Goal: Navigation & Orientation: Understand site structure

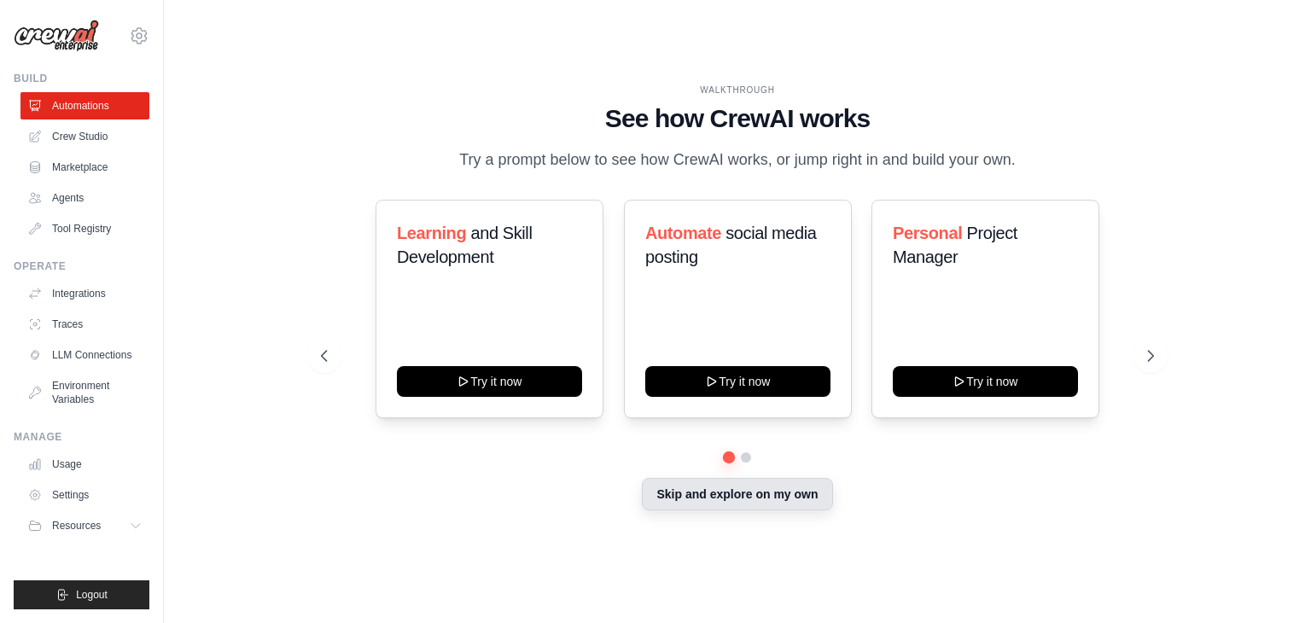
click at [686, 506] on button "Skip and explore on my own" at bounding box center [737, 494] width 190 height 32
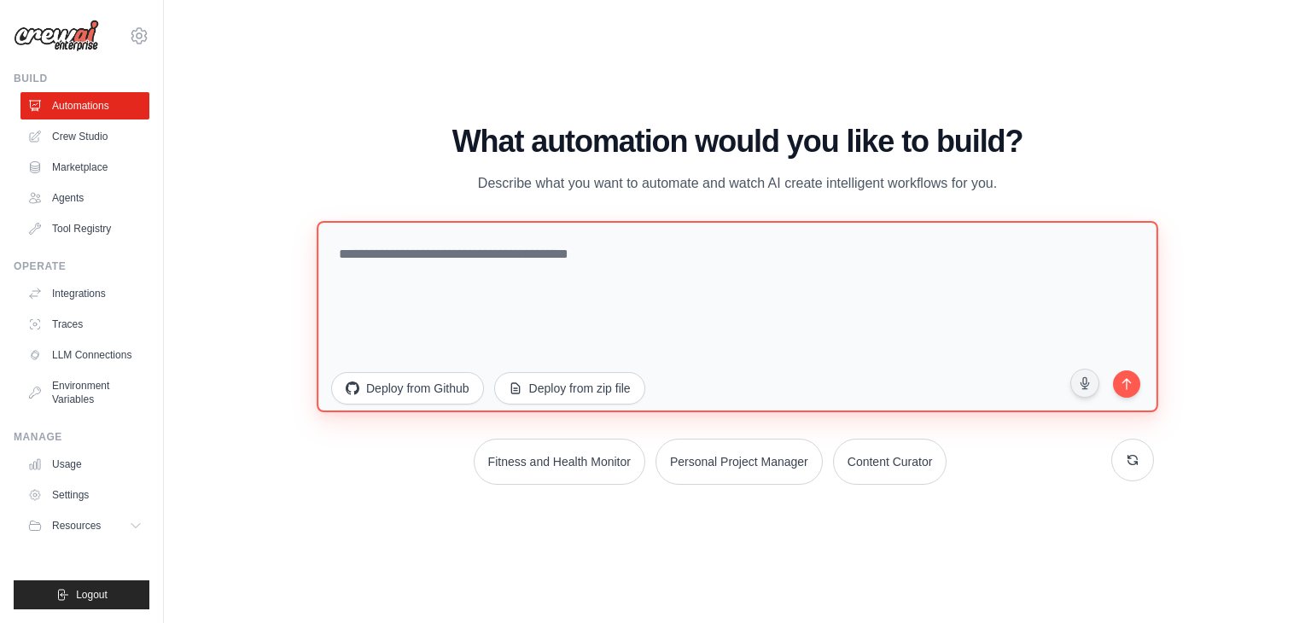
click at [529, 305] on textarea at bounding box center [738, 316] width 842 height 191
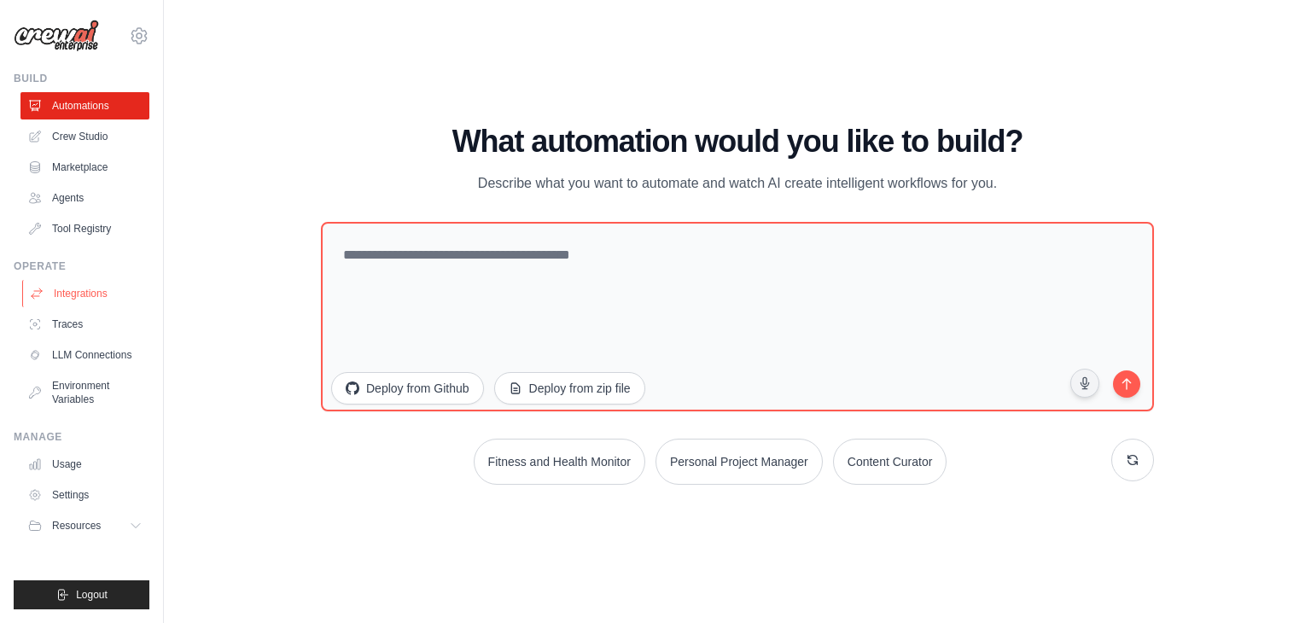
click at [94, 302] on link "Integrations" at bounding box center [86, 293] width 129 height 27
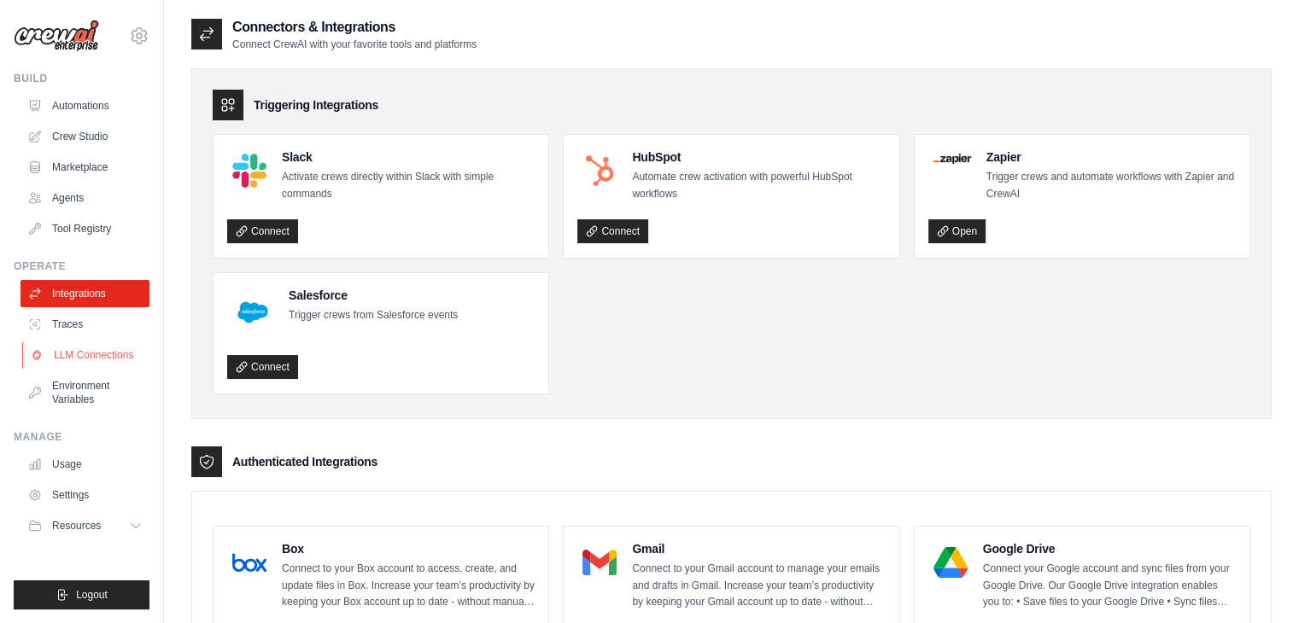
click at [116, 350] on link "LLM Connections" at bounding box center [86, 355] width 129 height 27
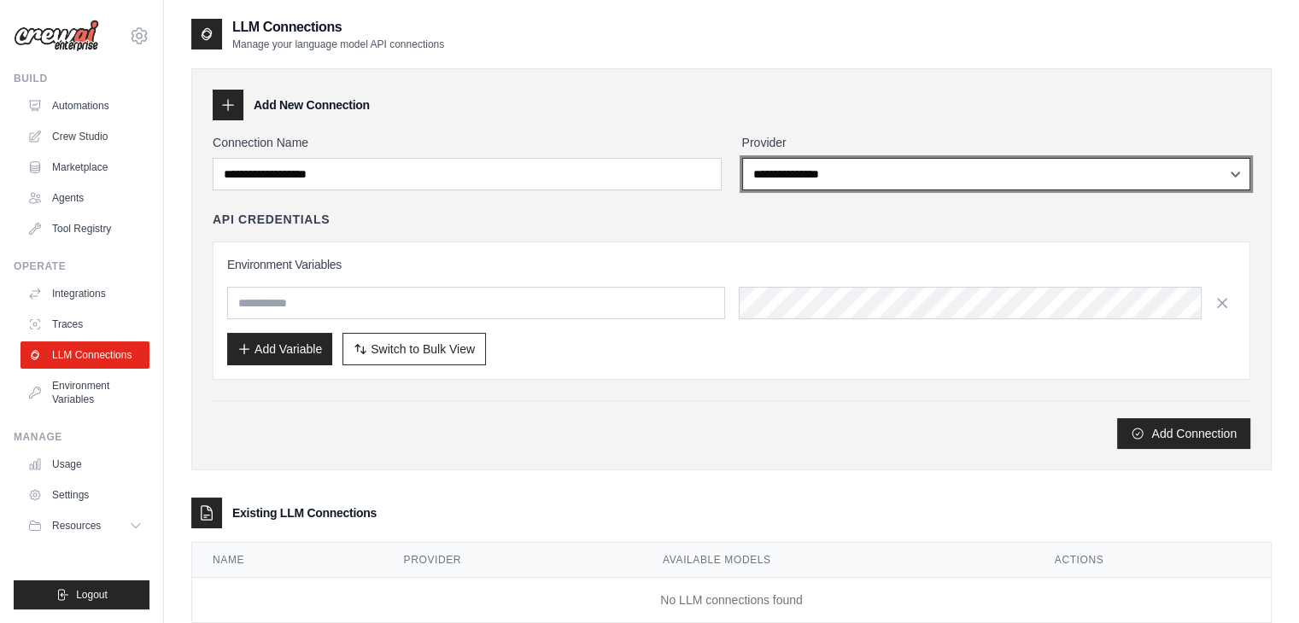
click at [782, 184] on select "**********" at bounding box center [996, 174] width 509 height 32
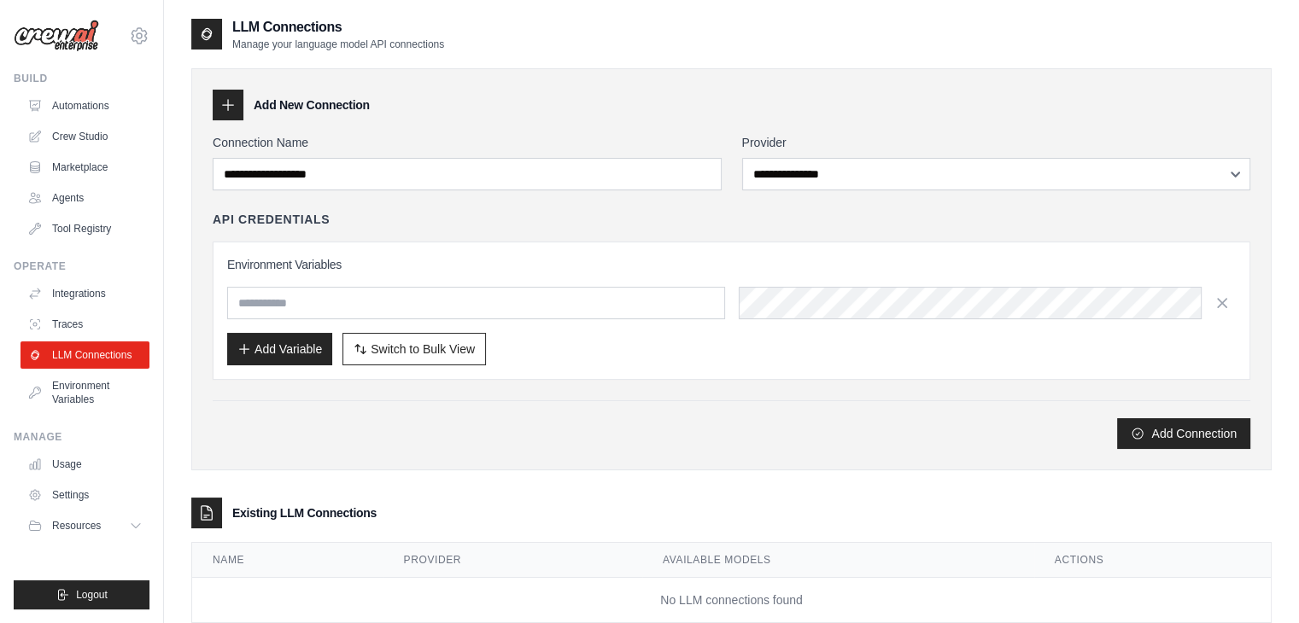
click at [510, 203] on div "**********" at bounding box center [731, 291] width 1037 height 315
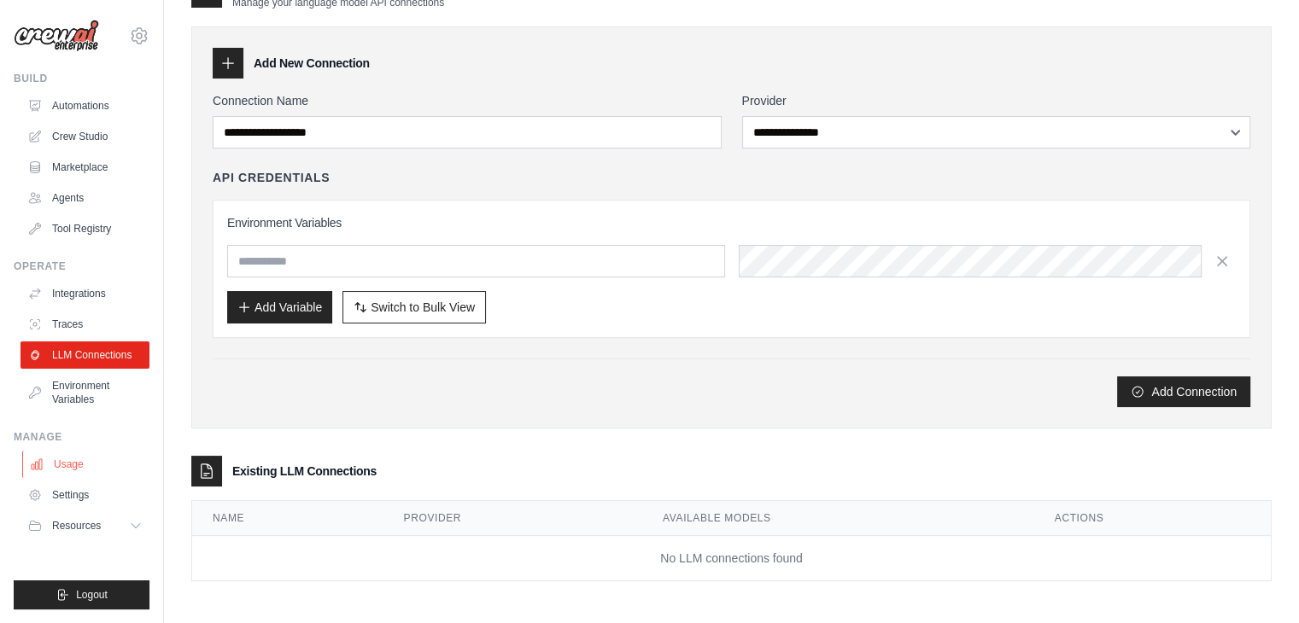
click at [72, 456] on link "Usage" at bounding box center [86, 464] width 129 height 27
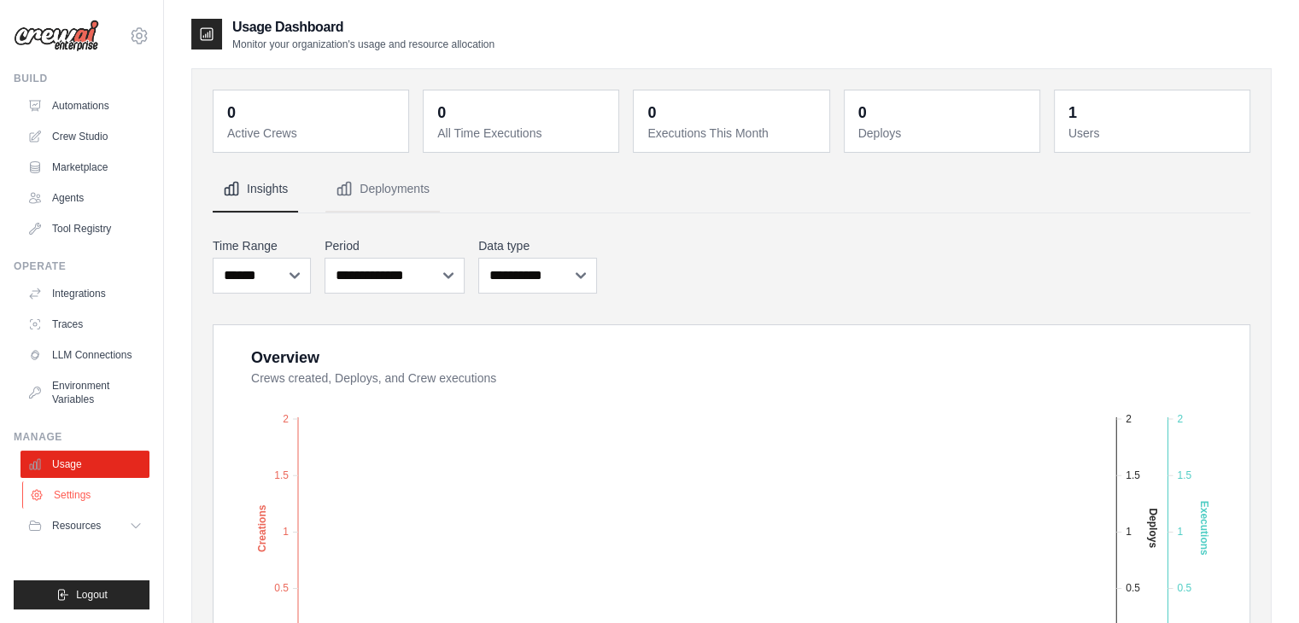
click at [77, 494] on link "Settings" at bounding box center [86, 495] width 129 height 27
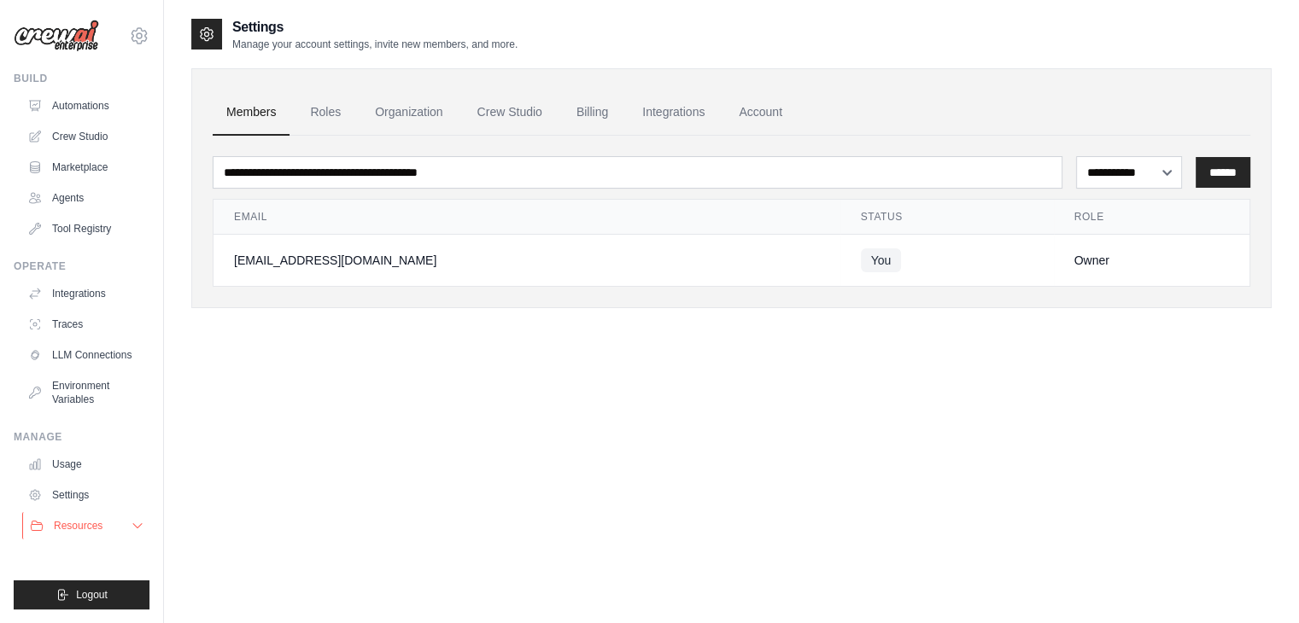
click at [79, 523] on span "Resources" at bounding box center [78, 526] width 49 height 14
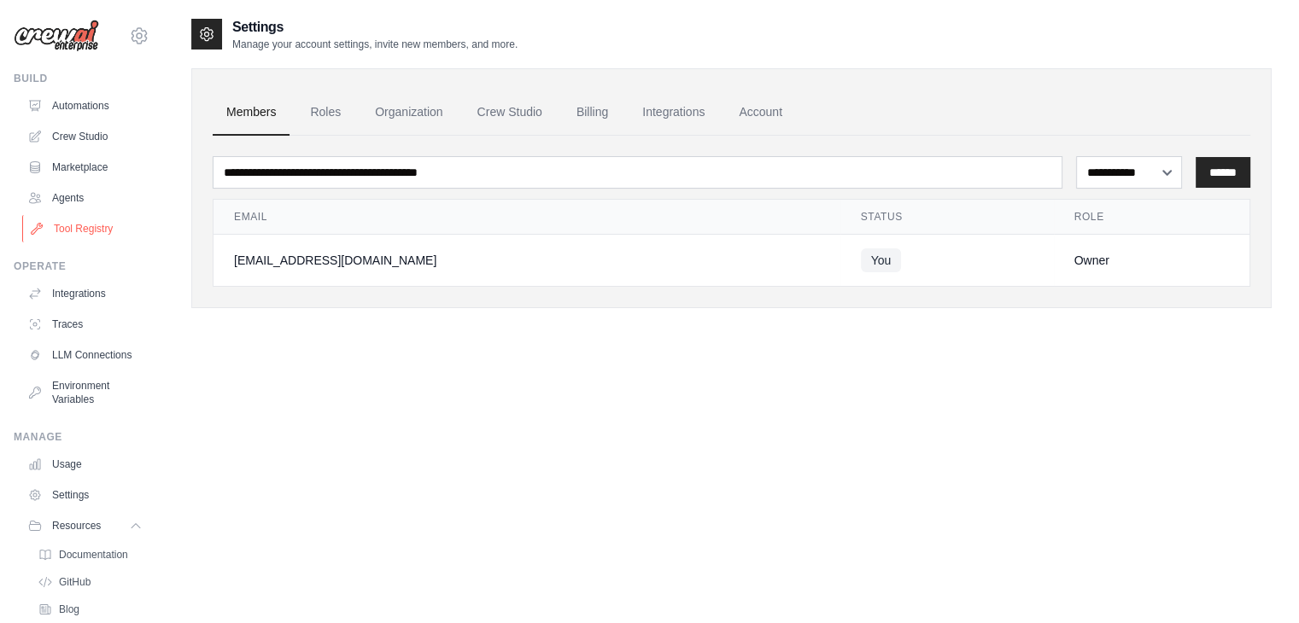
click at [99, 239] on link "Tool Registry" at bounding box center [86, 228] width 129 height 27
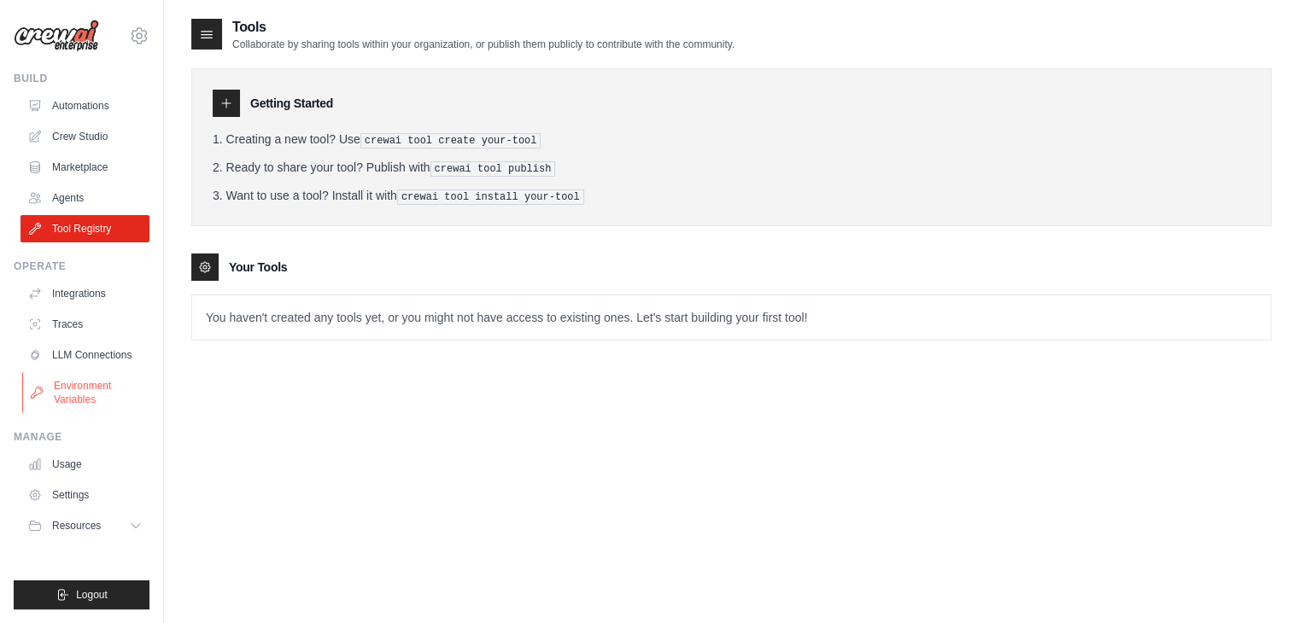
click at [94, 396] on link "Environment Variables" at bounding box center [86, 392] width 129 height 41
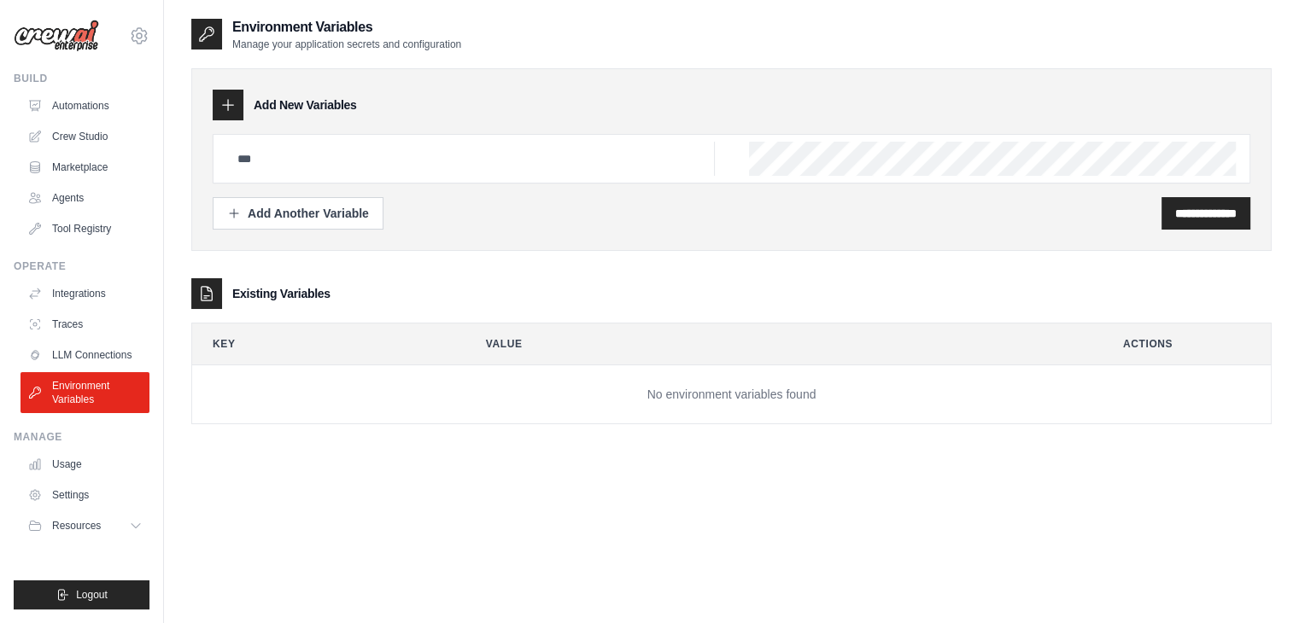
scroll to position [34, 0]
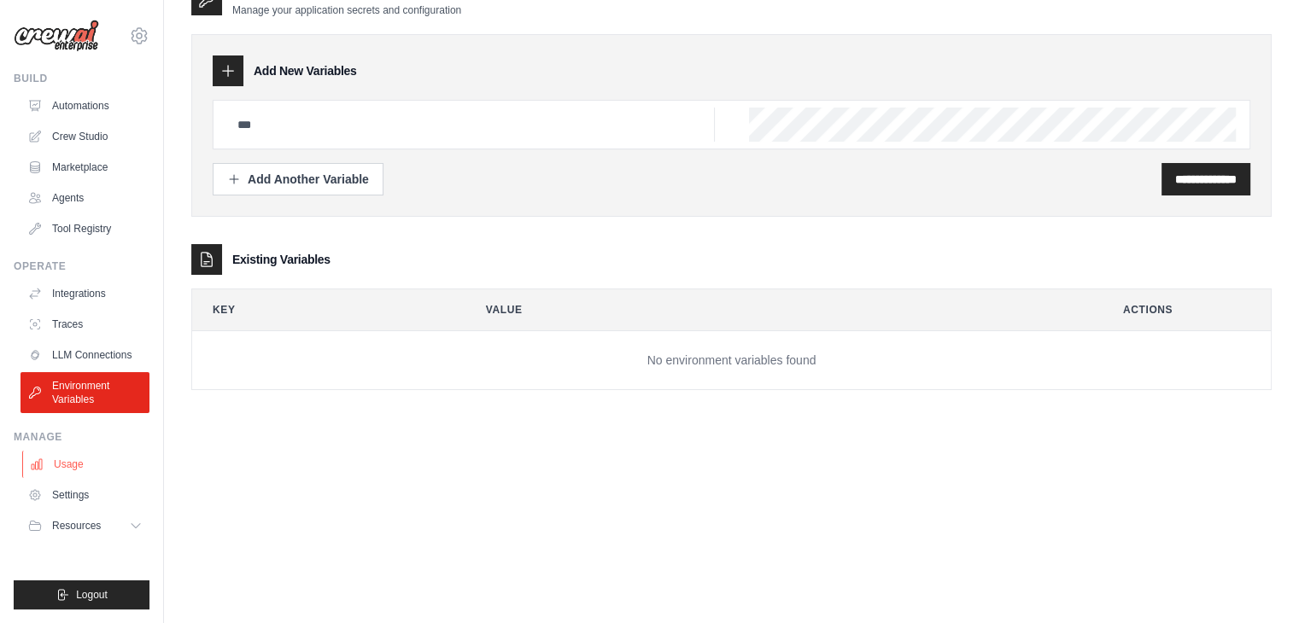
click at [77, 472] on link "Usage" at bounding box center [86, 464] width 129 height 27
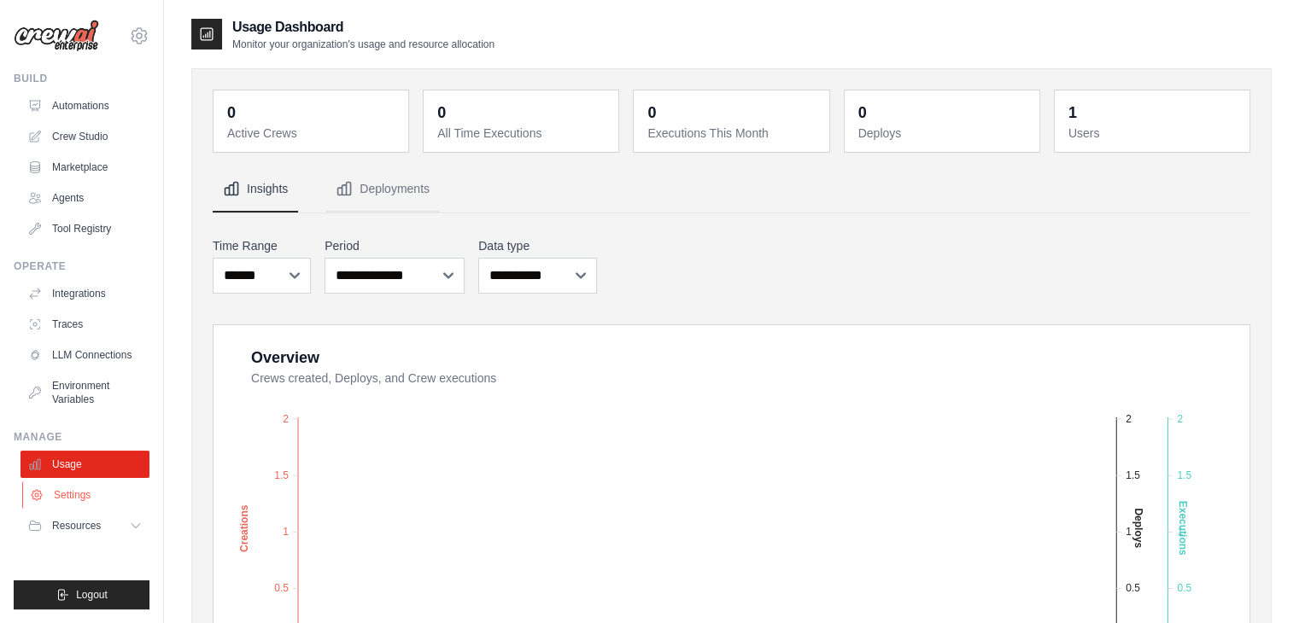
click at [79, 506] on link "Settings" at bounding box center [86, 495] width 129 height 27
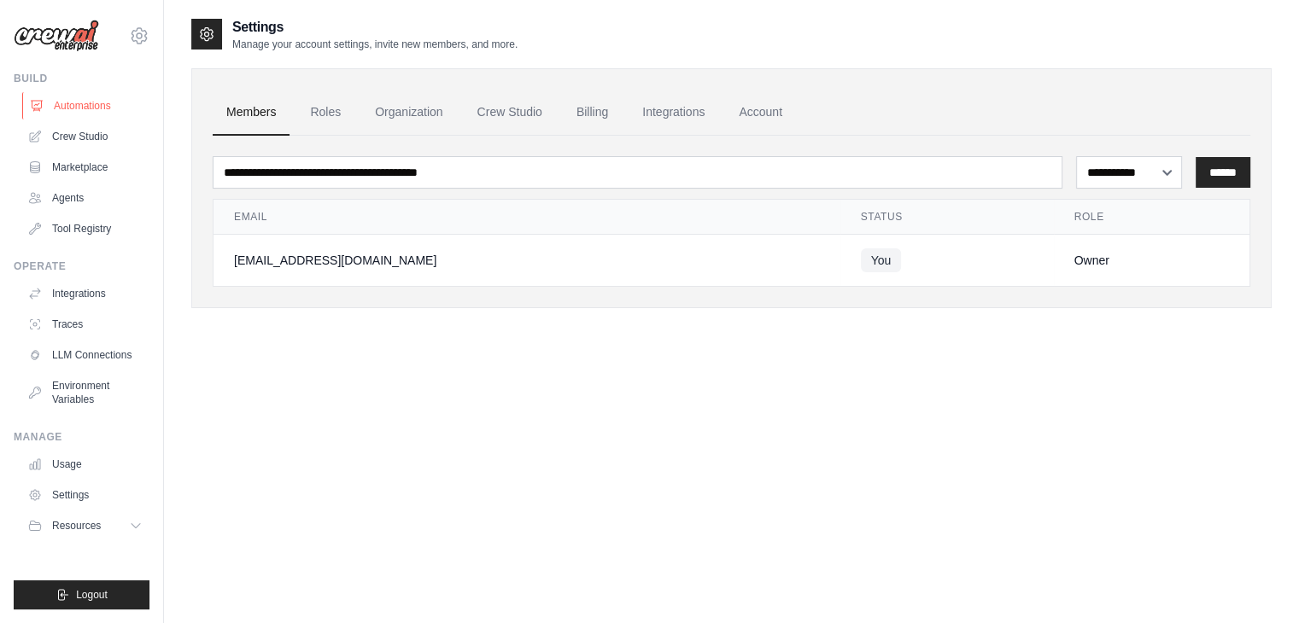
click at [94, 98] on link "Automations" at bounding box center [86, 105] width 129 height 27
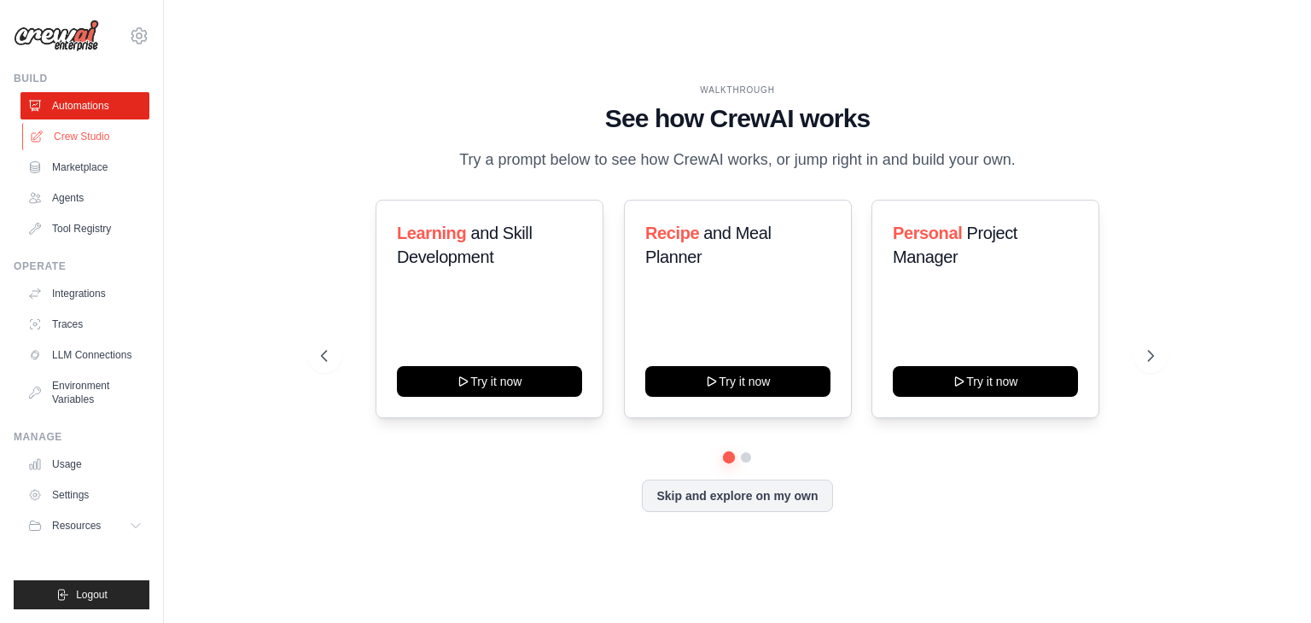
click at [94, 130] on link "Crew Studio" at bounding box center [86, 136] width 129 height 27
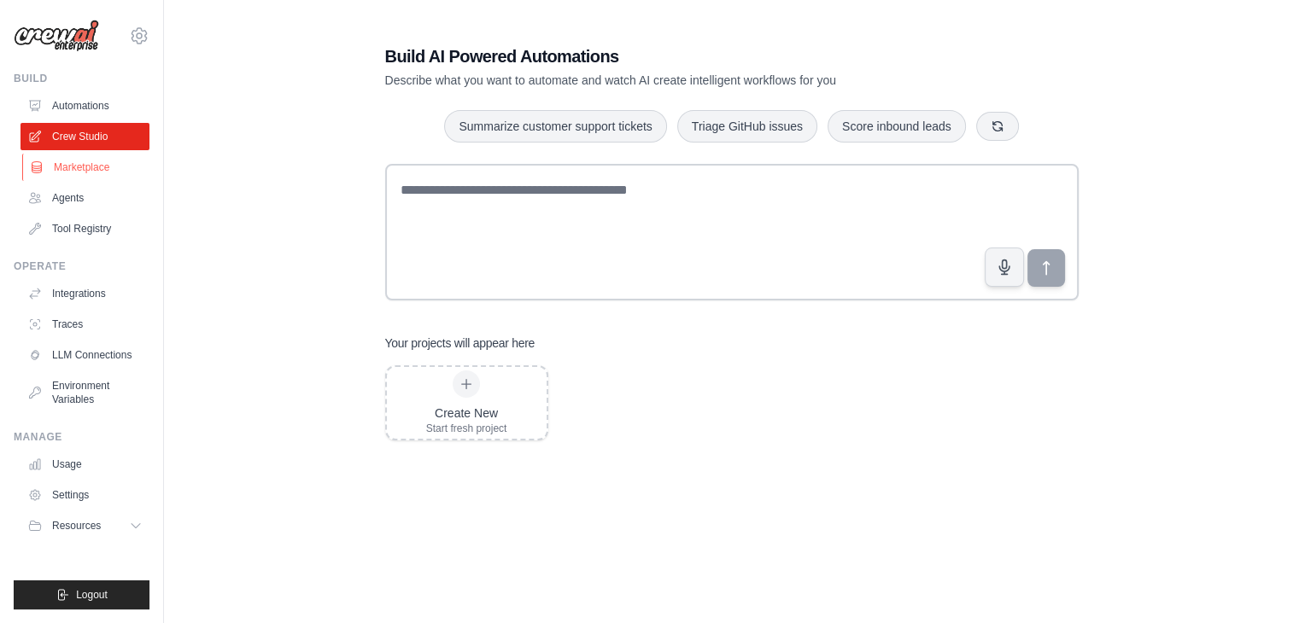
click at [92, 170] on link "Marketplace" at bounding box center [86, 167] width 129 height 27
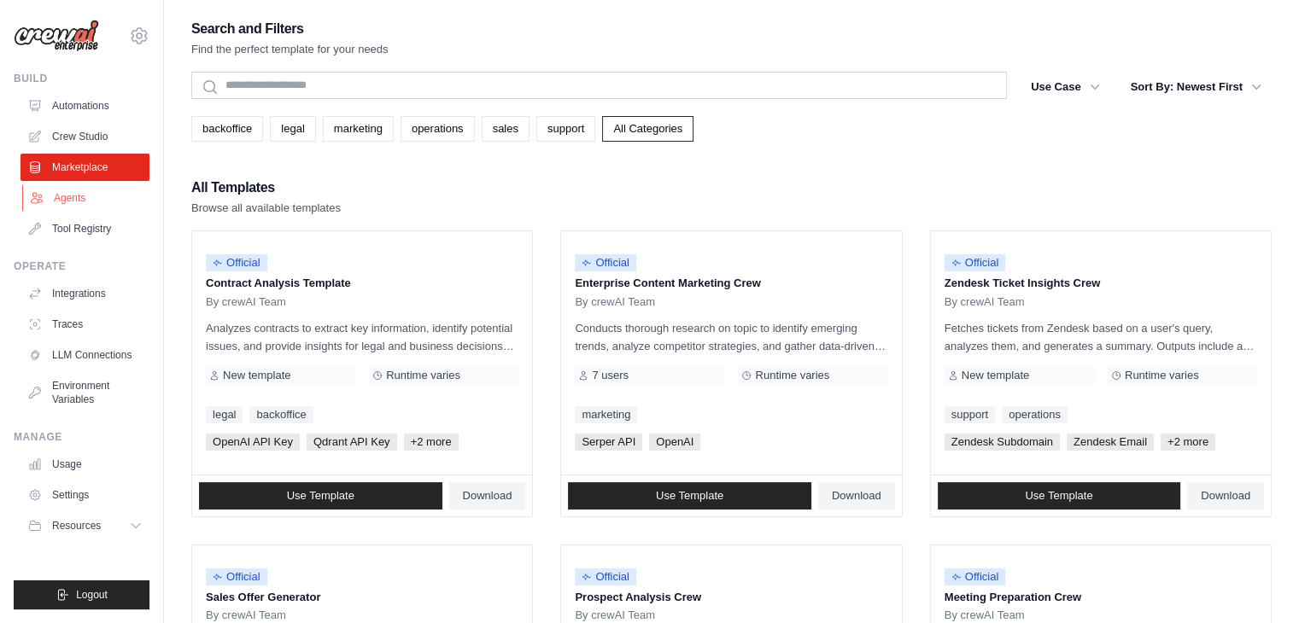
click at [92, 187] on link "Agents" at bounding box center [86, 197] width 129 height 27
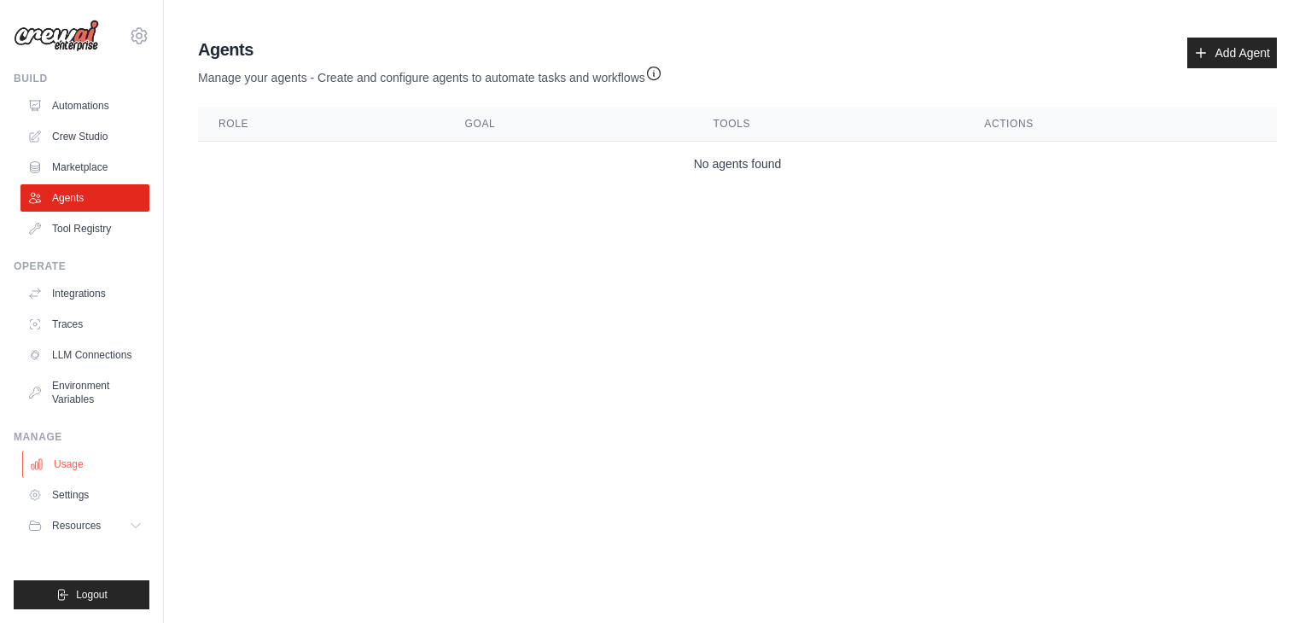
click at [109, 462] on link "Usage" at bounding box center [86, 464] width 129 height 27
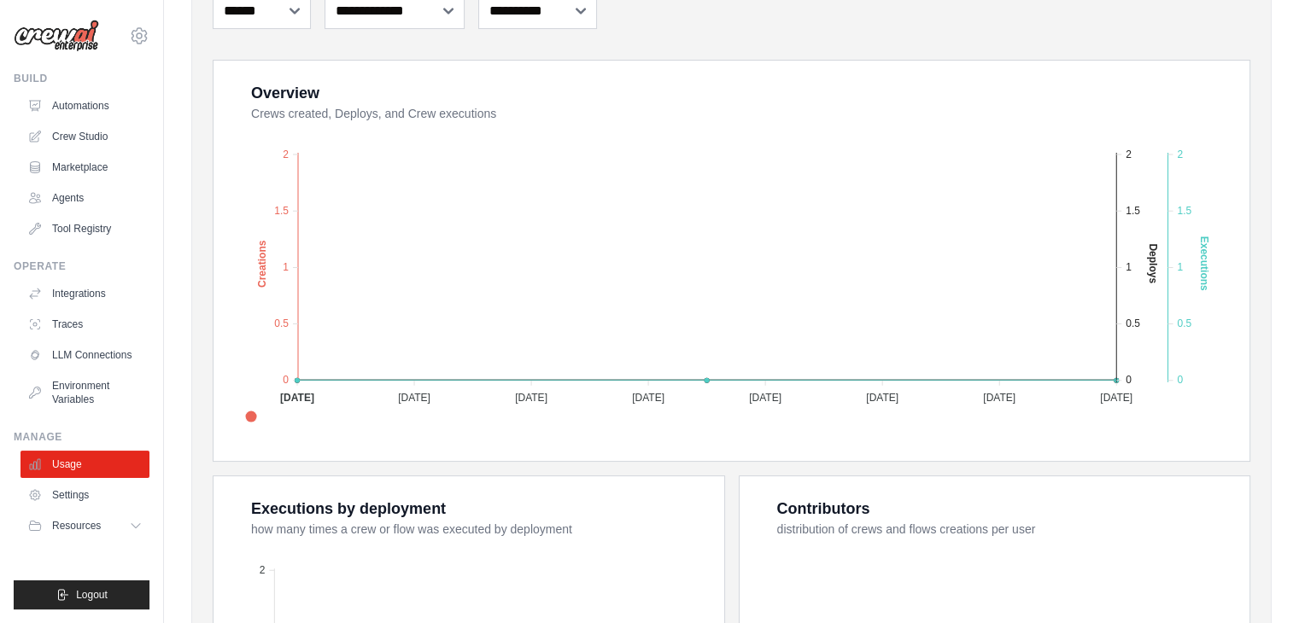
scroll to position [263, 0]
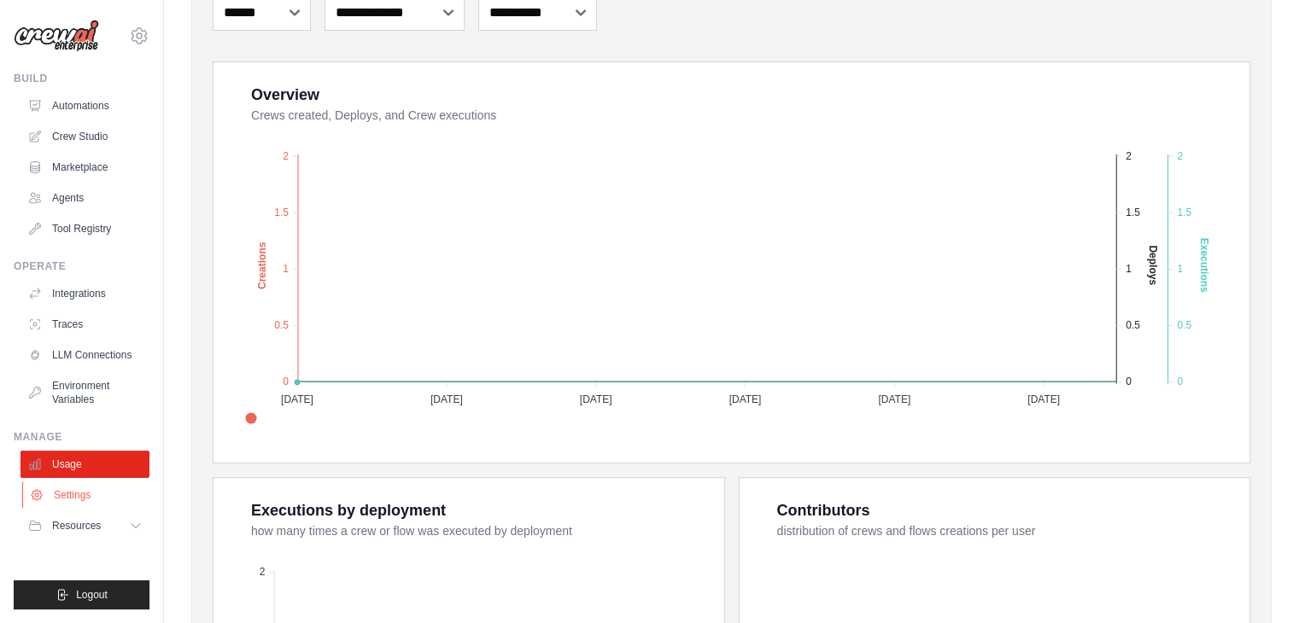
click at [101, 496] on link "Settings" at bounding box center [86, 495] width 129 height 27
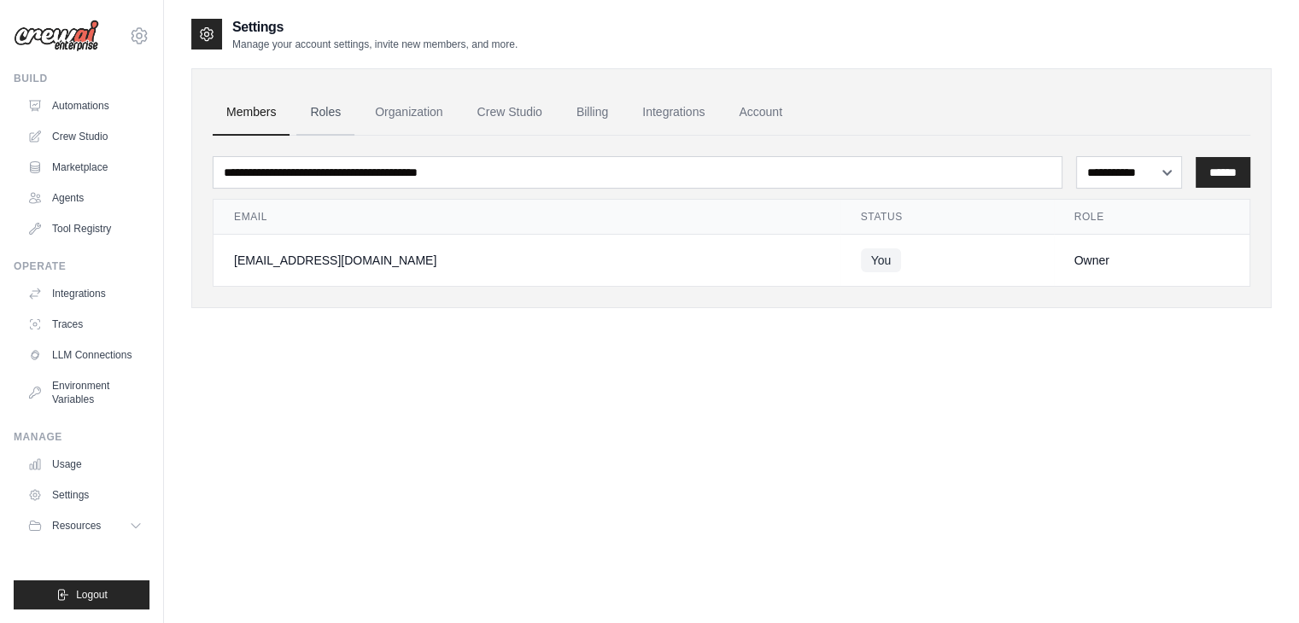
click at [342, 106] on link "Roles" at bounding box center [325, 113] width 58 height 46
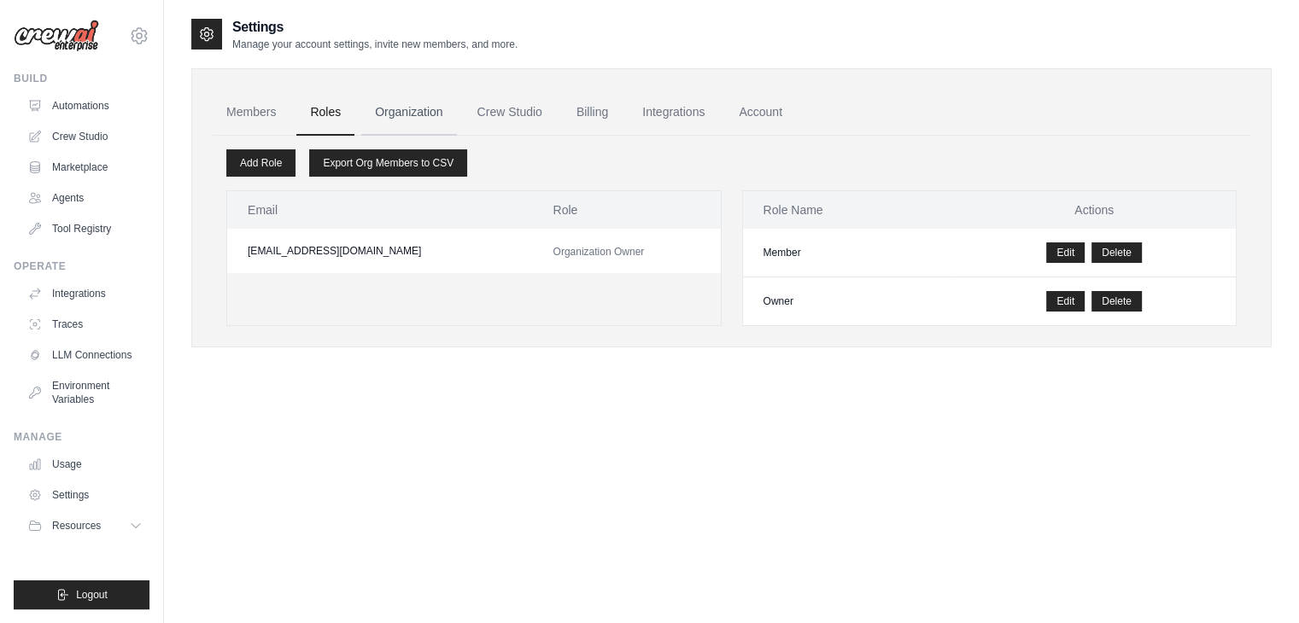
click at [394, 106] on link "Organization" at bounding box center [408, 113] width 95 height 46
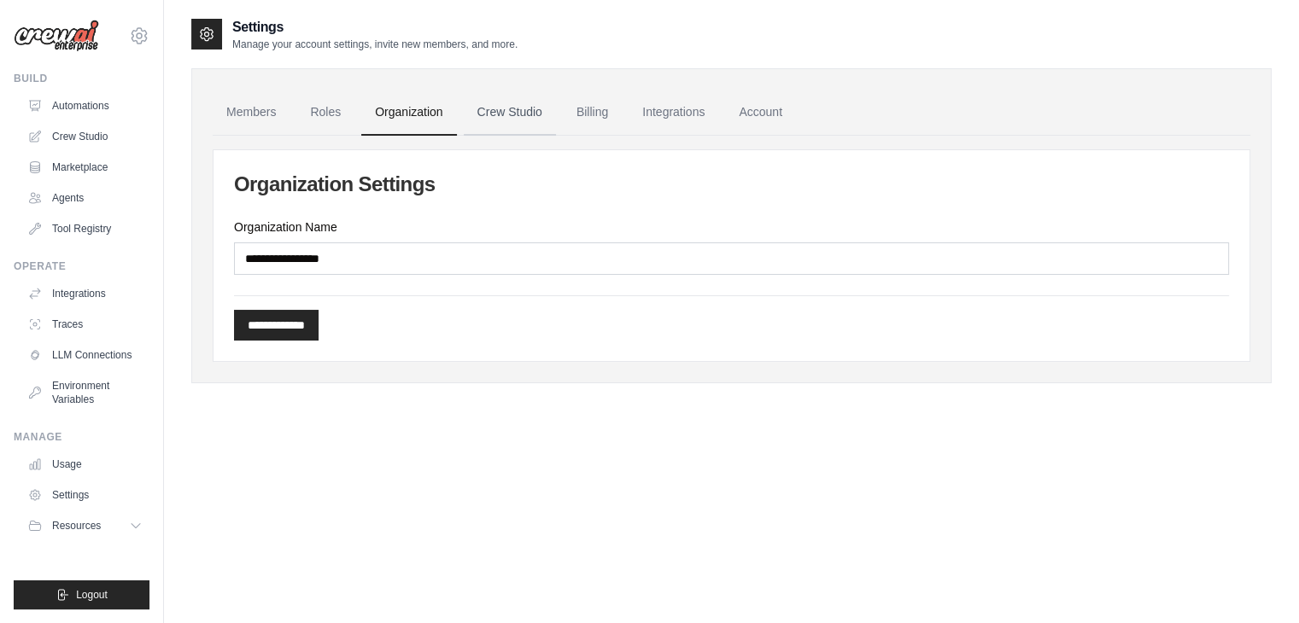
click at [514, 96] on link "Crew Studio" at bounding box center [510, 113] width 92 height 46
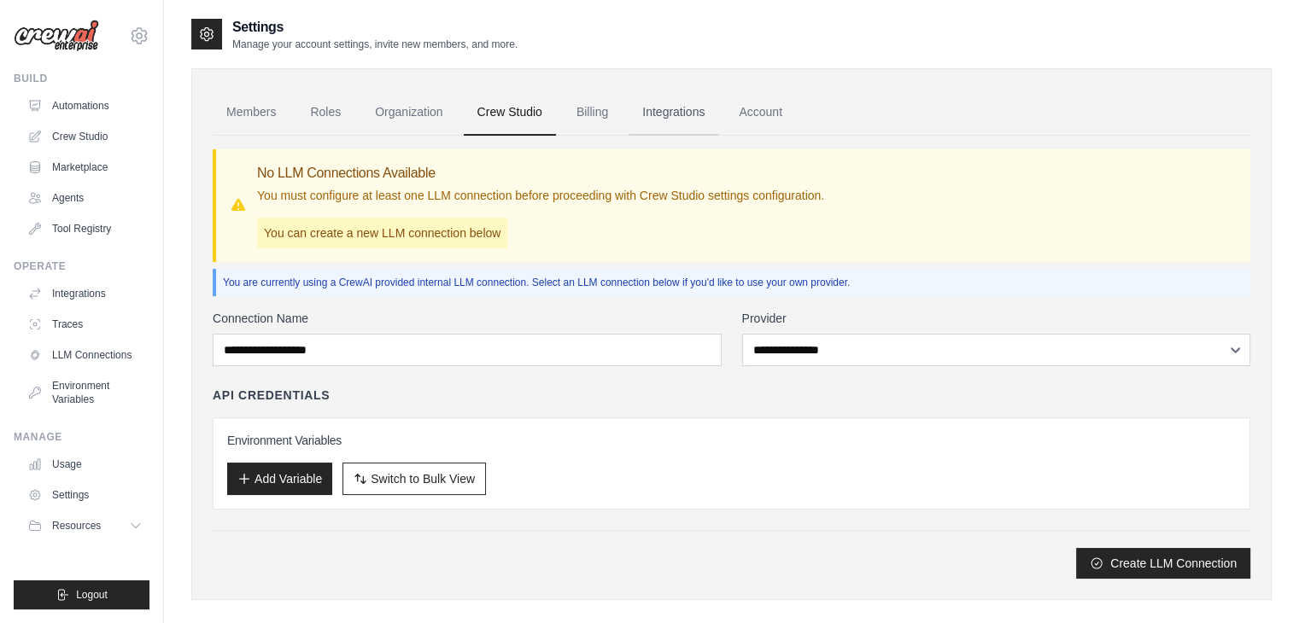
click at [664, 110] on link "Integrations" at bounding box center [673, 113] width 90 height 46
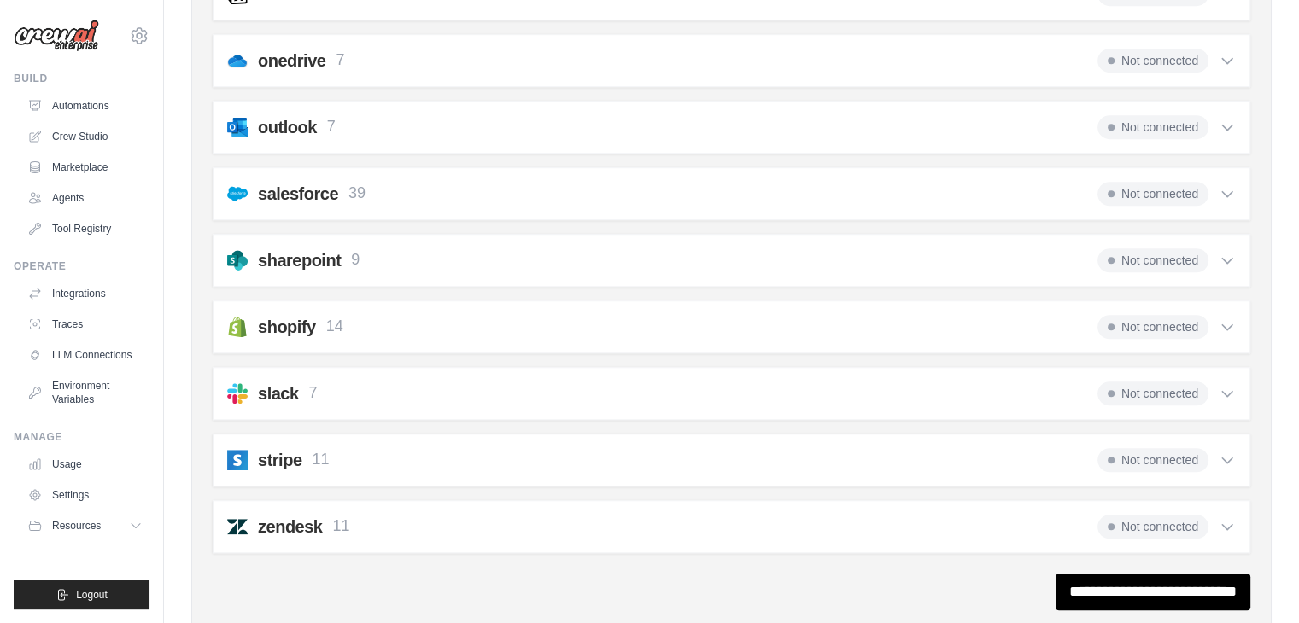
scroll to position [1314, 0]
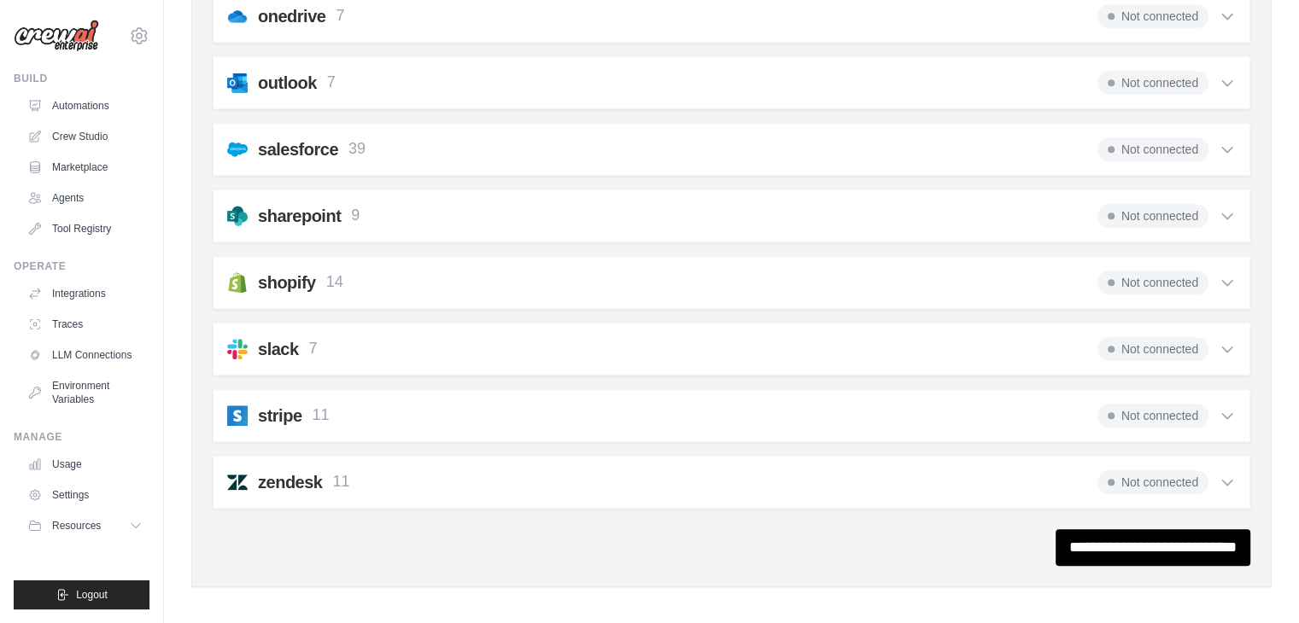
click at [1220, 474] on icon at bounding box center [1226, 482] width 17 height 17
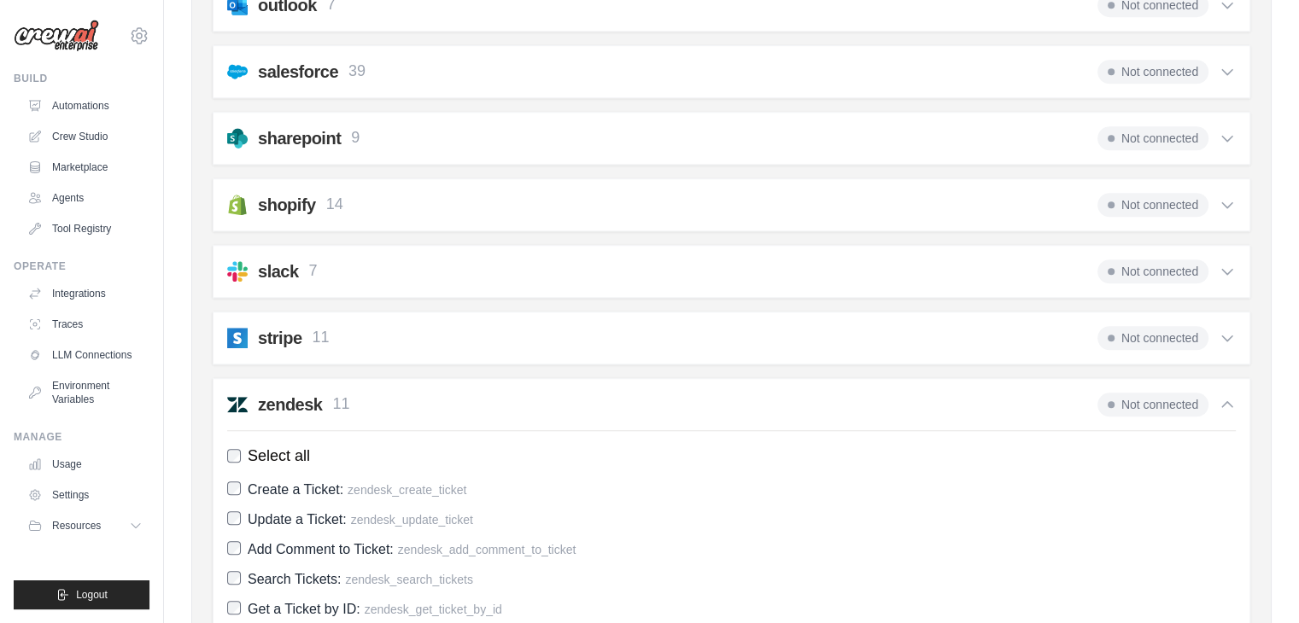
scroll to position [1389, 0]
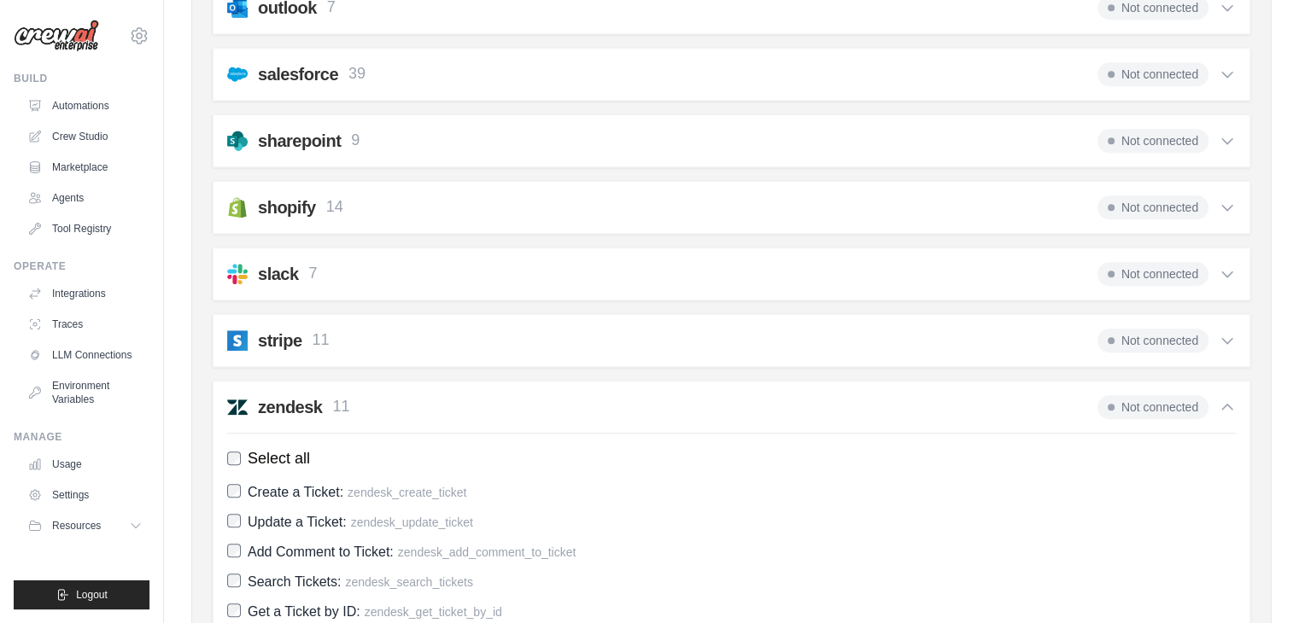
click at [1224, 401] on icon at bounding box center [1226, 407] width 17 height 17
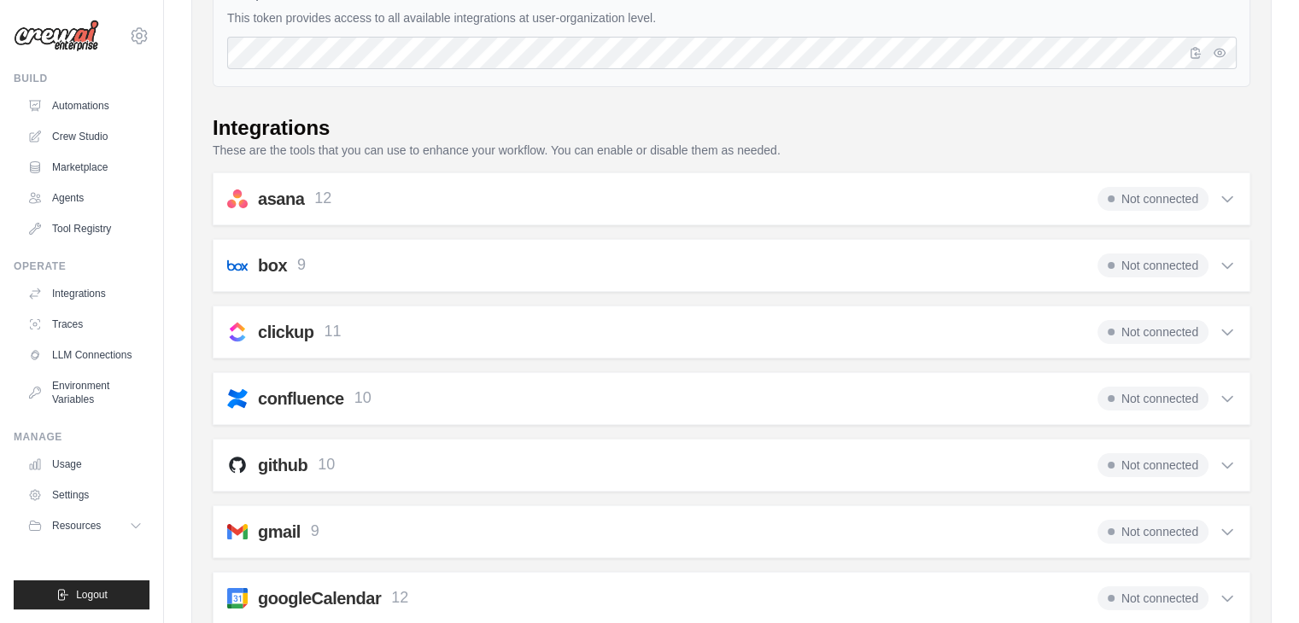
scroll to position [0, 0]
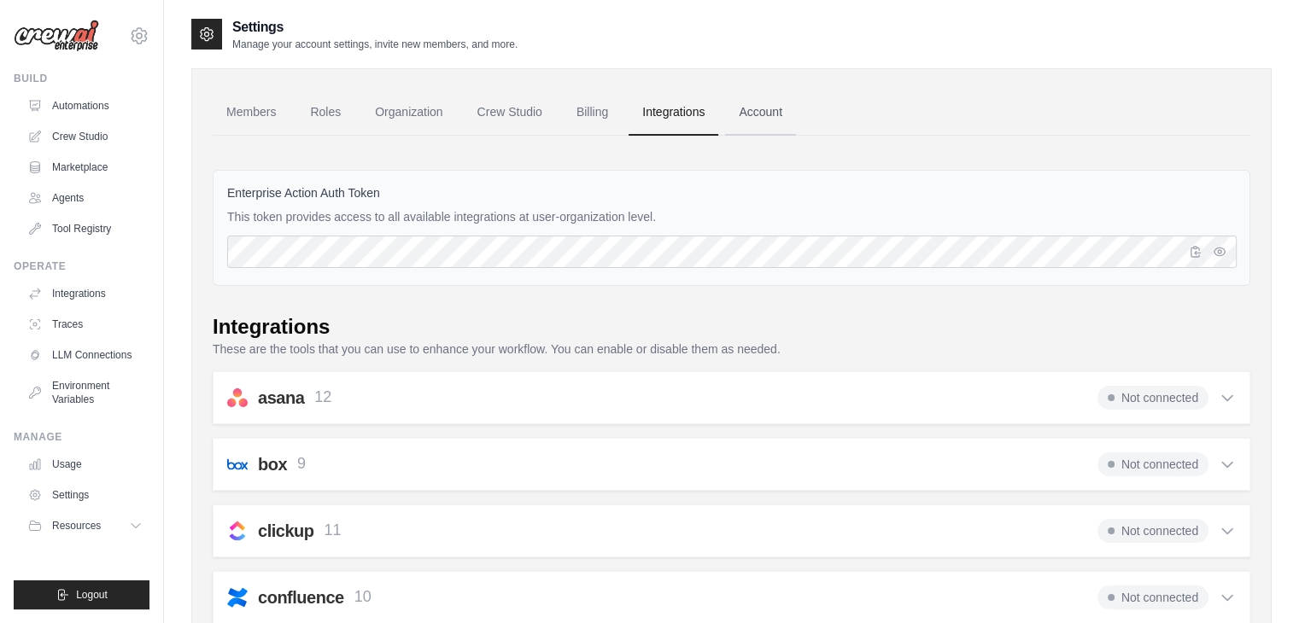
click at [780, 115] on link "Account" at bounding box center [760, 113] width 71 height 46
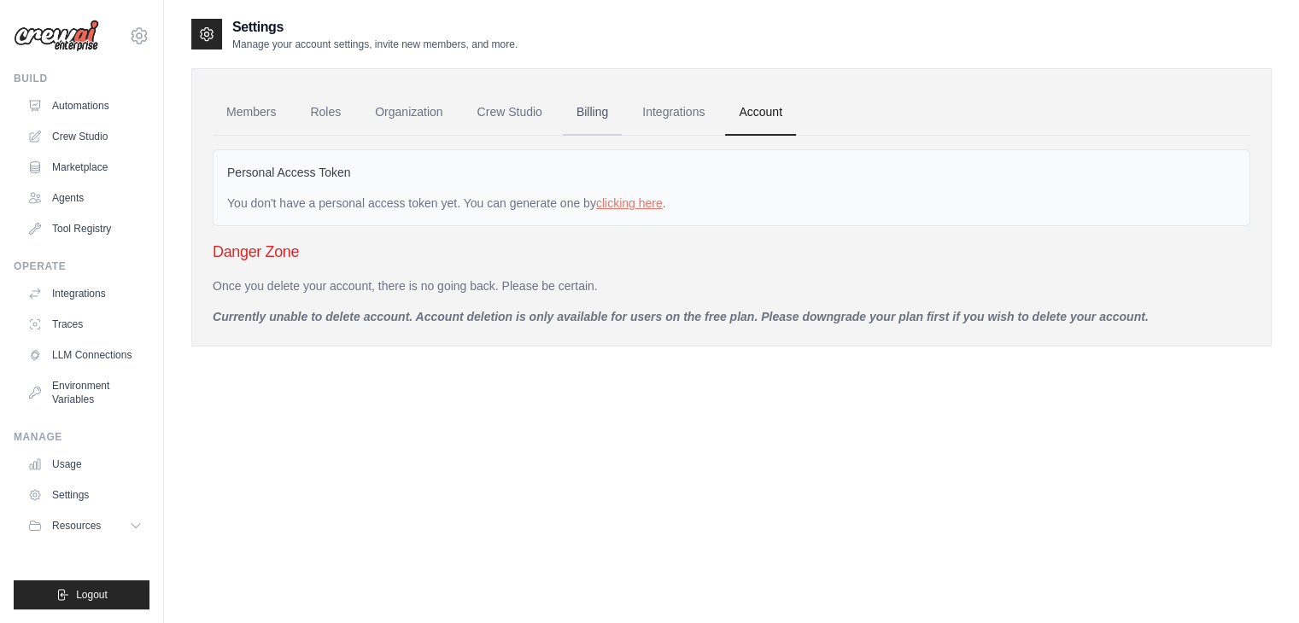
click at [618, 113] on link "Billing" at bounding box center [592, 113] width 59 height 46
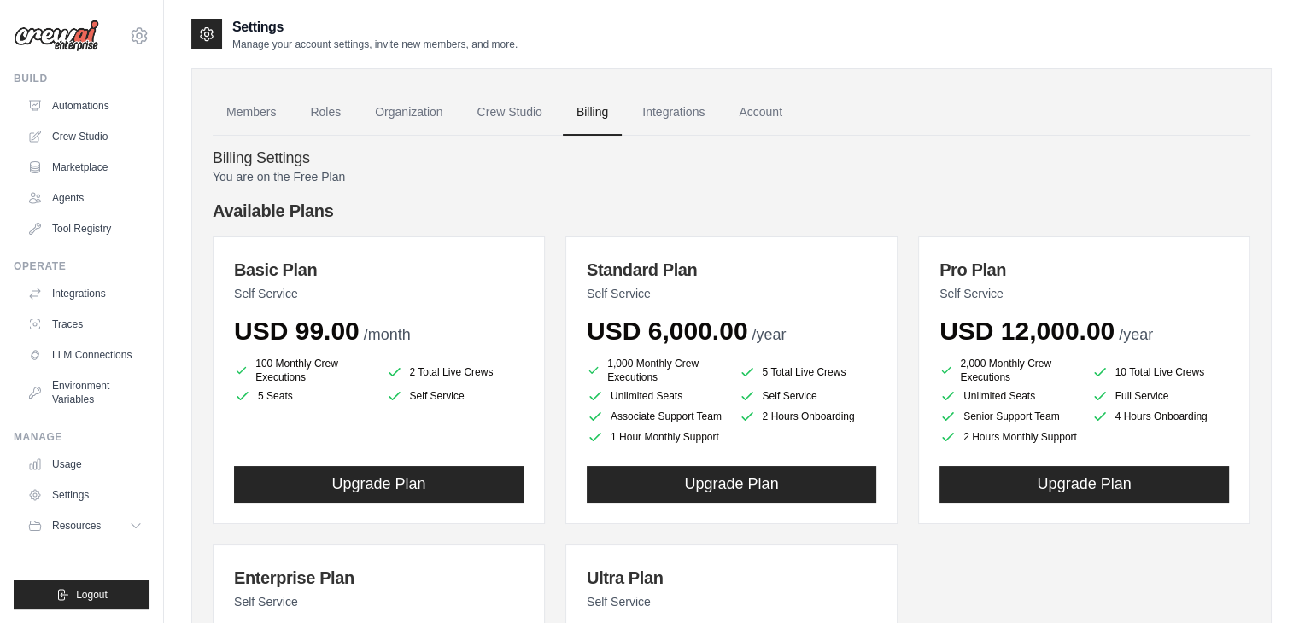
click at [516, 247] on div "Basic Plan Self Service USD 99.00 /month 100 Monthly Crew Executions 2 Total Li…" at bounding box center [379, 381] width 332 height 288
